Goal: Transaction & Acquisition: Purchase product/service

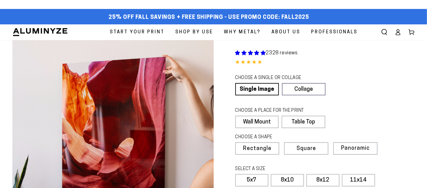
select select "**********"
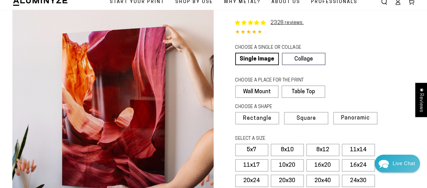
scroll to position [74, 0]
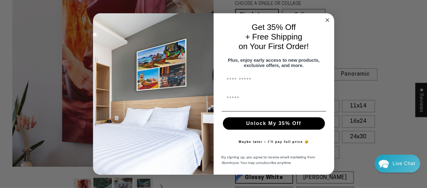
click at [326, 19] on icon "Close dialog" at bounding box center [327, 20] width 3 height 3
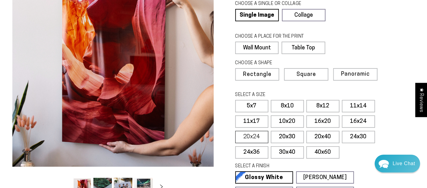
click at [258, 135] on label "20x24" at bounding box center [251, 137] width 33 height 12
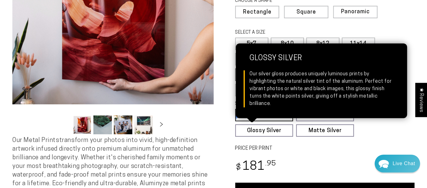
scroll to position [139, 0]
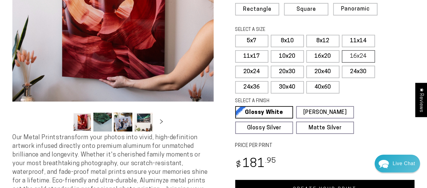
click at [355, 58] on label "16x24" at bounding box center [358, 56] width 33 height 12
click at [292, 74] on label "20x30" at bounding box center [287, 72] width 33 height 12
click at [327, 86] on label "40x60" at bounding box center [322, 87] width 33 height 12
click at [263, 87] on label "24x36" at bounding box center [251, 87] width 33 height 12
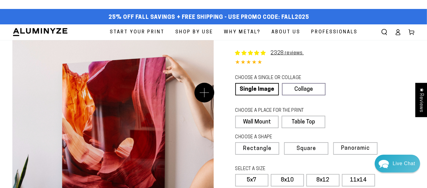
scroll to position [99, 0]
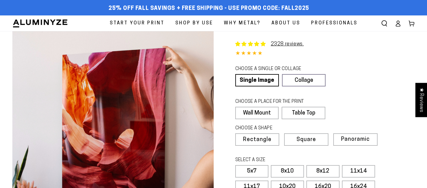
select select "**********"
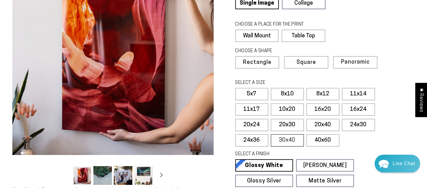
click at [283, 142] on label "30x40" at bounding box center [287, 140] width 33 height 12
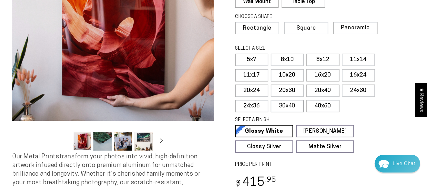
scroll to position [126, 0]
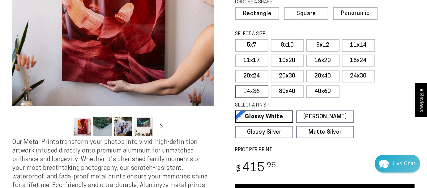
click at [255, 90] on label "24x36" at bounding box center [251, 92] width 33 height 12
click at [281, 91] on label "30x40" at bounding box center [287, 92] width 33 height 12
click at [316, 92] on label "40x60" at bounding box center [322, 92] width 33 height 12
click at [277, 92] on label "30x40" at bounding box center [287, 92] width 33 height 12
click at [251, 92] on label "24x36" at bounding box center [251, 92] width 33 height 12
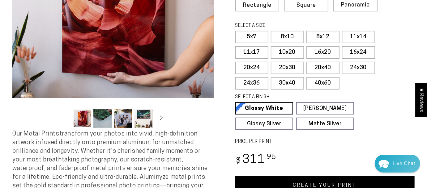
scroll to position [228, 0]
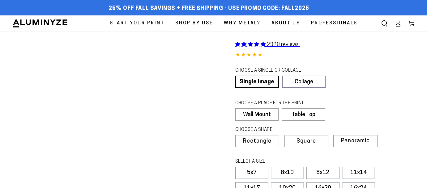
select select "**********"
